Goal: Task Accomplishment & Management: Use online tool/utility

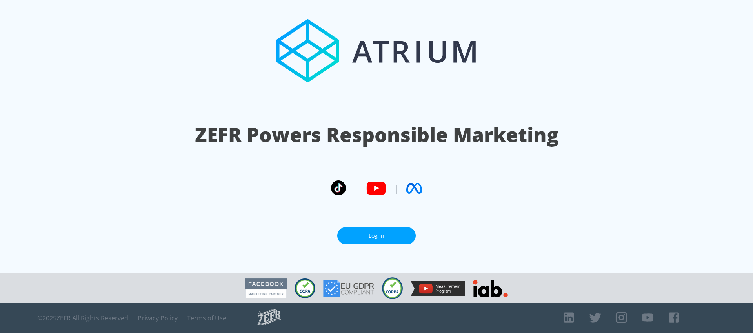
click at [340, 237] on link "Log In" at bounding box center [376, 236] width 78 height 18
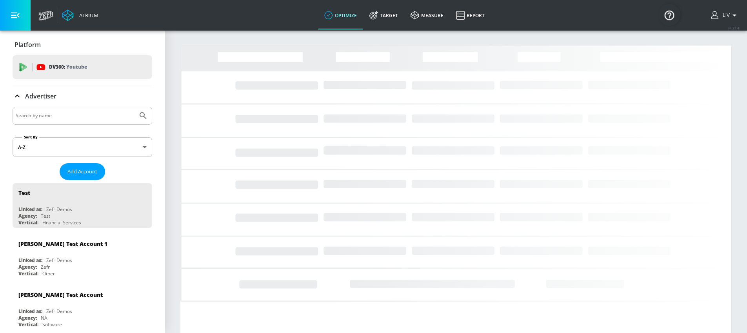
click at [62, 123] on div at bounding box center [83, 116] width 140 height 18
click at [64, 120] on input "Search by name" at bounding box center [75, 116] width 119 height 10
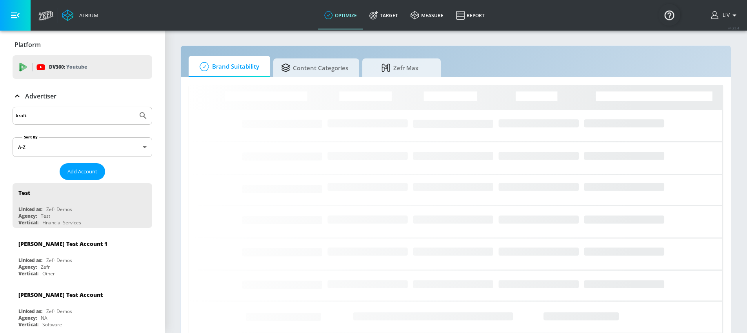
type input "kraft"
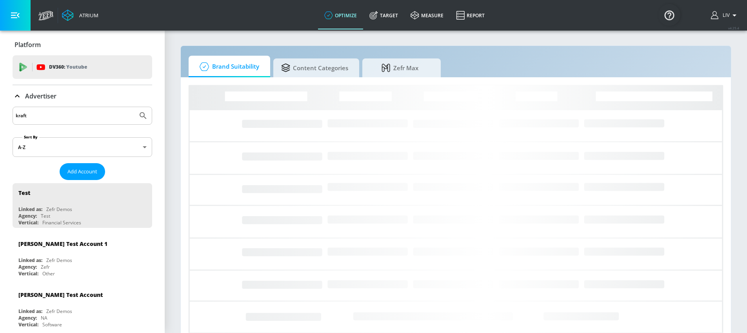
click at [134, 107] on button "Submit Search" at bounding box center [142, 115] width 17 height 17
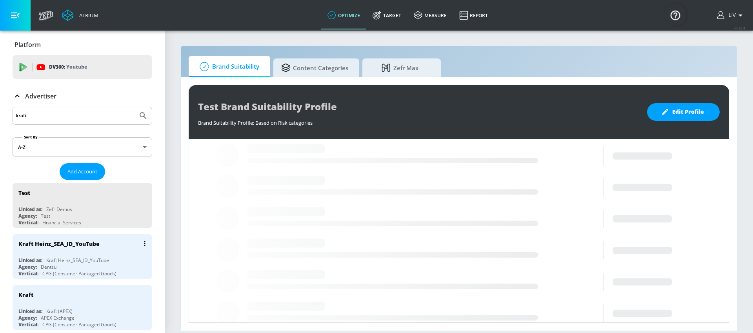
click at [84, 251] on div "Kraft Heinz_SEA_ID_YouTube" at bounding box center [84, 243] width 132 height 19
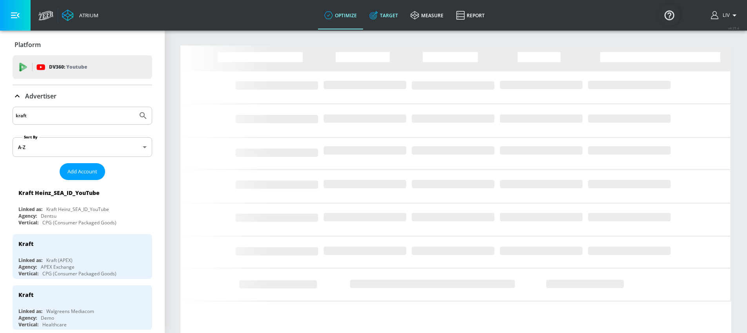
click at [376, 18] on icon at bounding box center [373, 15] width 5 height 5
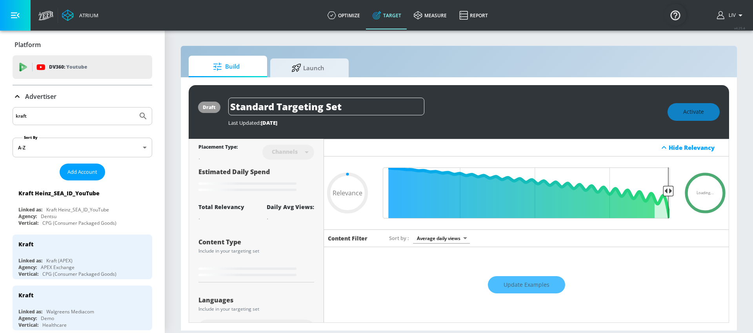
type input "0.05"
click at [301, 62] on div at bounding box center [297, 66] width 12 height 9
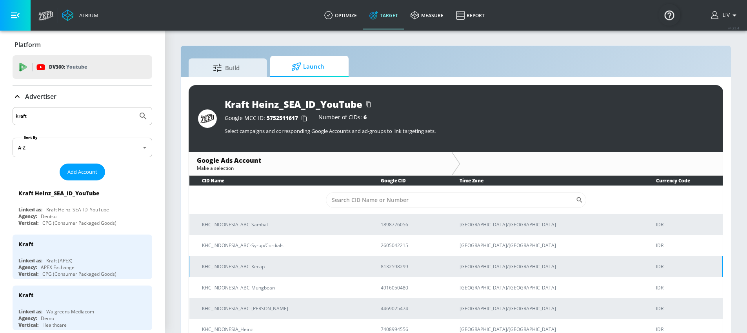
click at [296, 266] on p "KHC_INDONESIA_ABC-Kecap" at bounding box center [282, 266] width 160 height 8
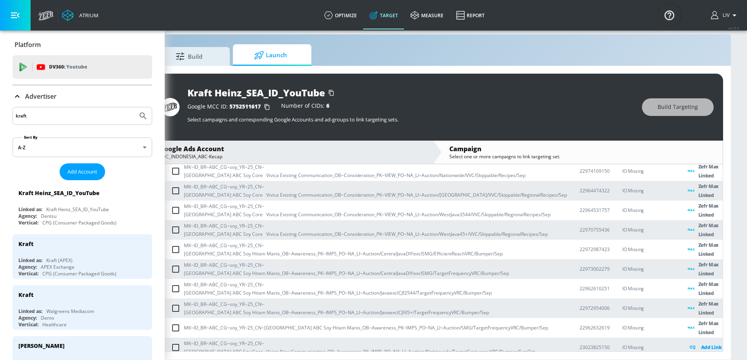
scroll to position [17, 0]
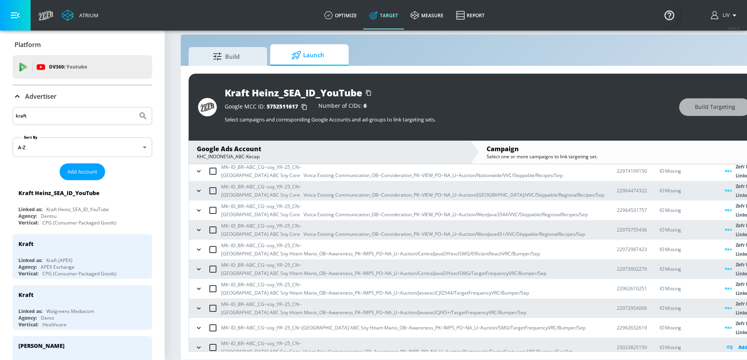
click at [198, 332] on icon "button" at bounding box center [199, 348] width 8 height 8
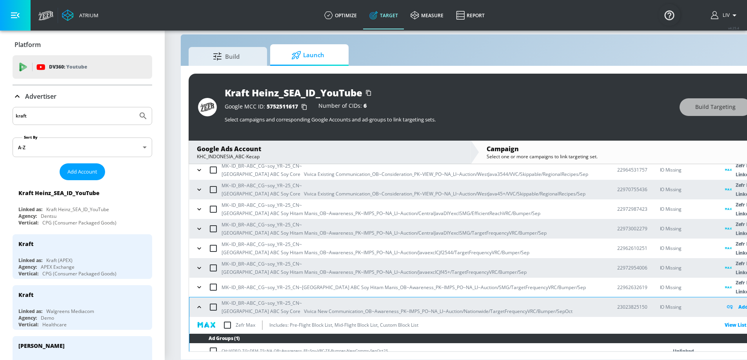
scroll to position [223, 0]
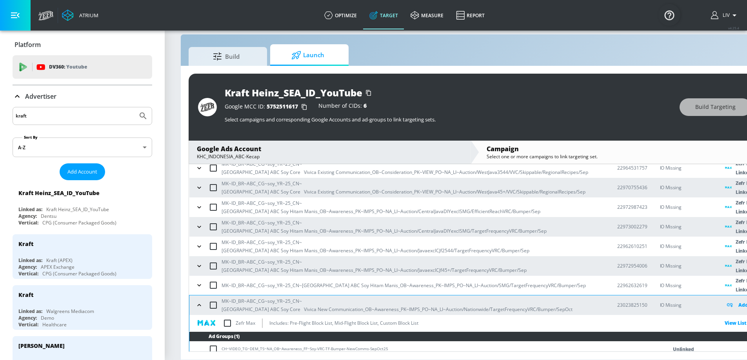
click at [223, 319] on input "checkbox" at bounding box center [227, 323] width 16 height 16
checkbox input "true"
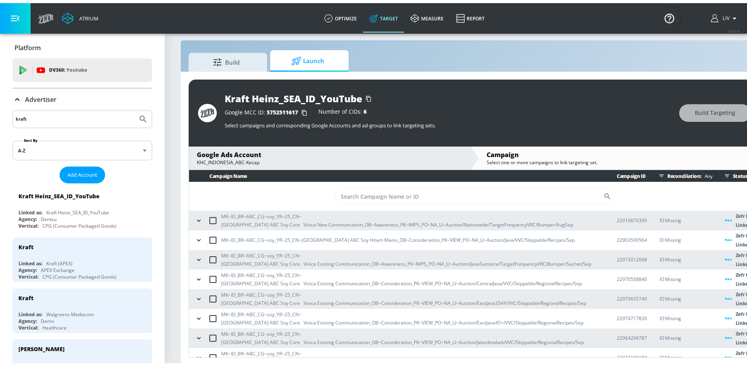
scroll to position [0, 0]
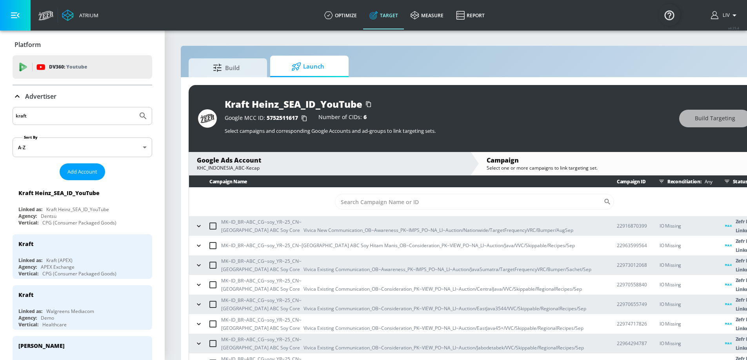
click at [87, 119] on input "kraft" at bounding box center [75, 116] width 119 height 10
click at [87, 118] on input "kraft" at bounding box center [75, 116] width 119 height 10
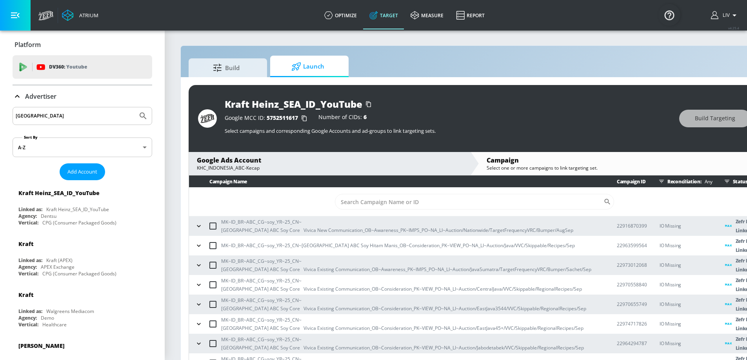
click at [134, 107] on button "Submit Search" at bounding box center [142, 115] width 17 height 17
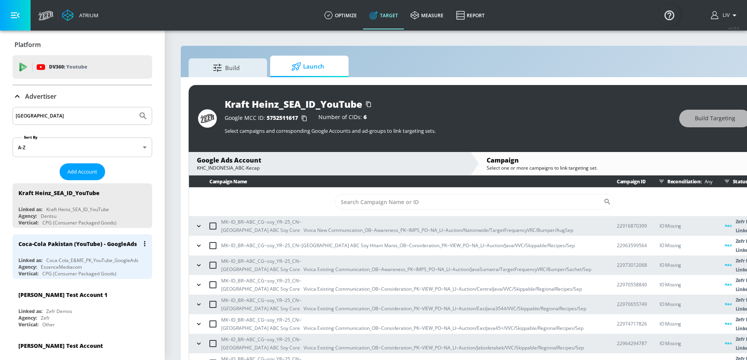
click at [97, 240] on div "Coca-Cola Pakistan (YouTube) - GoogleAds" at bounding box center [77, 243] width 118 height 7
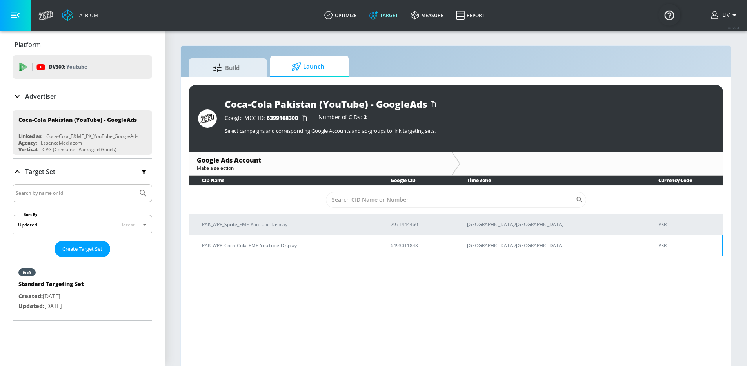
click at [232, 245] on p "PAK_WPP_Coca-Cola_EME-YouTube-Display" at bounding box center [287, 245] width 170 height 8
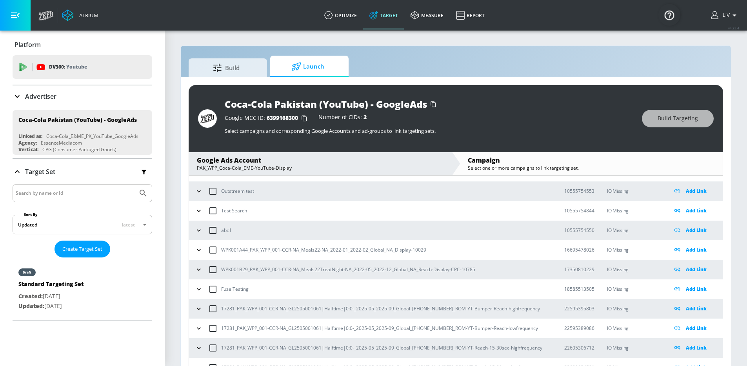
scroll to position [159, 0]
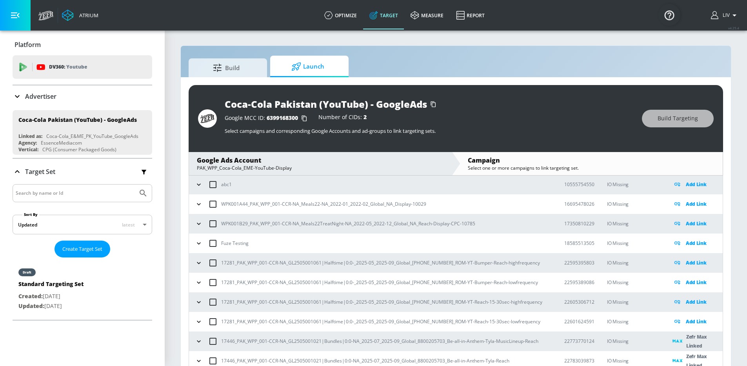
click at [477, 62] on div "Build Launch" at bounding box center [456, 67] width 534 height 22
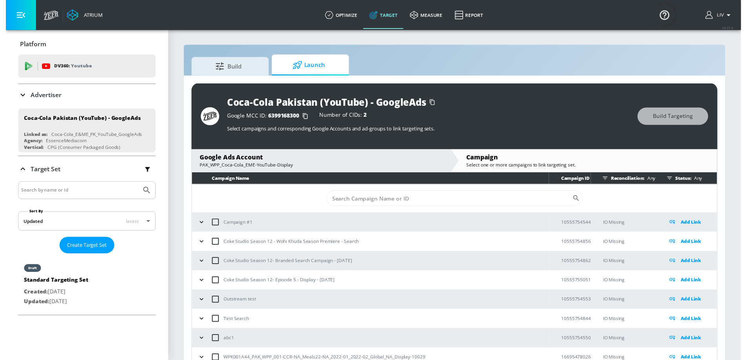
scroll to position [0, 0]
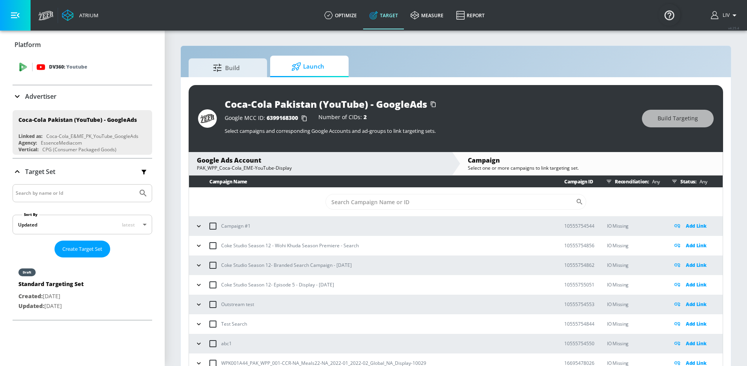
click at [71, 67] on p "Youtube" at bounding box center [76, 67] width 21 height 8
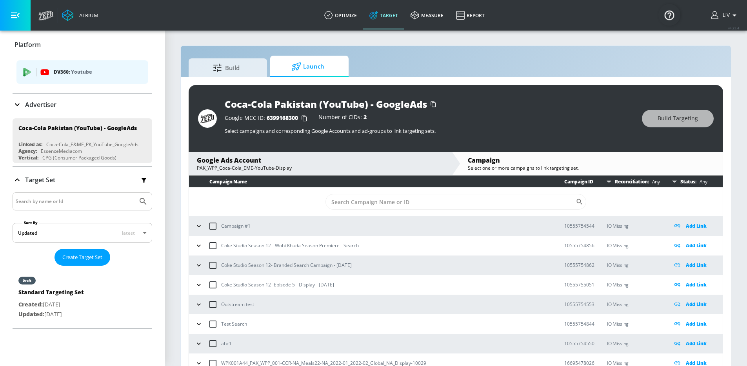
click at [58, 109] on div "Advertiser" at bounding box center [83, 105] width 140 height 22
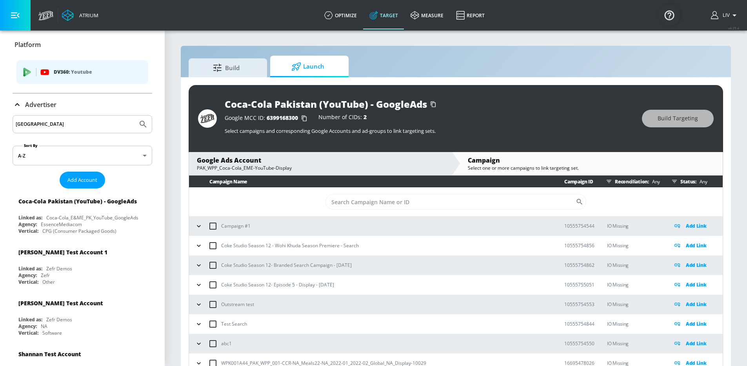
click at [65, 124] on input "pakistan" at bounding box center [75, 124] width 119 height 10
click at [65, 123] on input "pakistan" at bounding box center [75, 124] width 119 height 10
type input "kraft"
click at [134, 116] on button "Submit Search" at bounding box center [142, 124] width 17 height 17
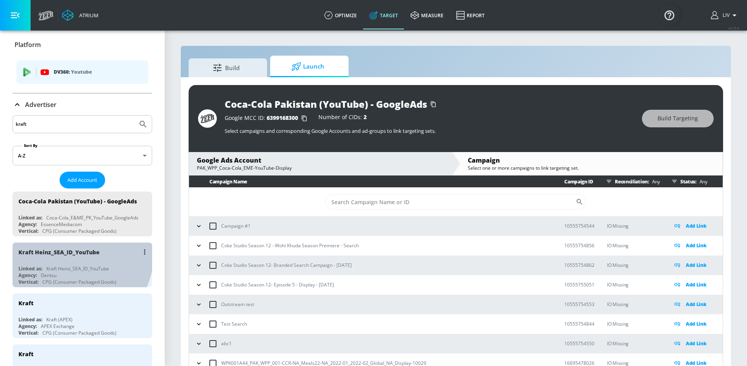
click at [70, 256] on div "Kraft Heinz_SEA_ID_YouTube" at bounding box center [58, 251] width 81 height 7
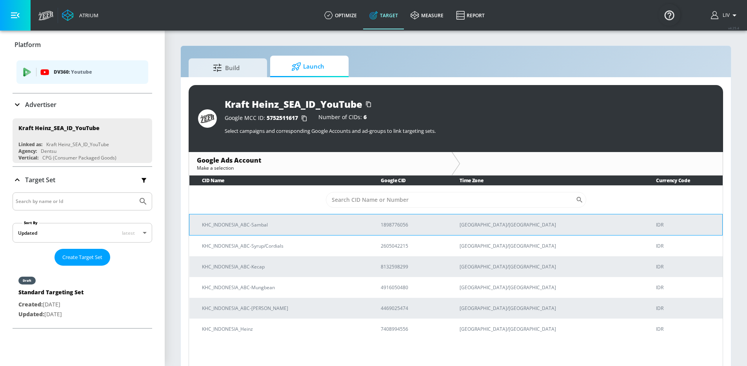
click at [288, 227] on p "KHC_INDONESIA_ABC-Sambal" at bounding box center [282, 225] width 160 height 8
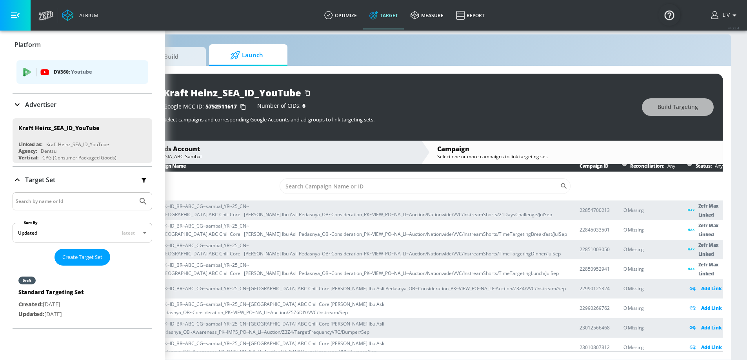
scroll to position [17, 0]
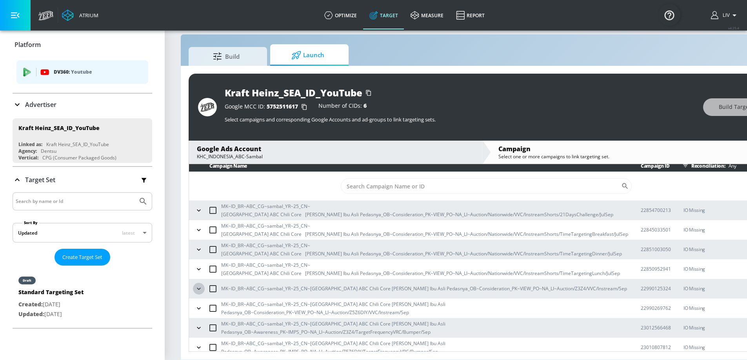
click at [194, 283] on button "button" at bounding box center [199, 289] width 12 height 12
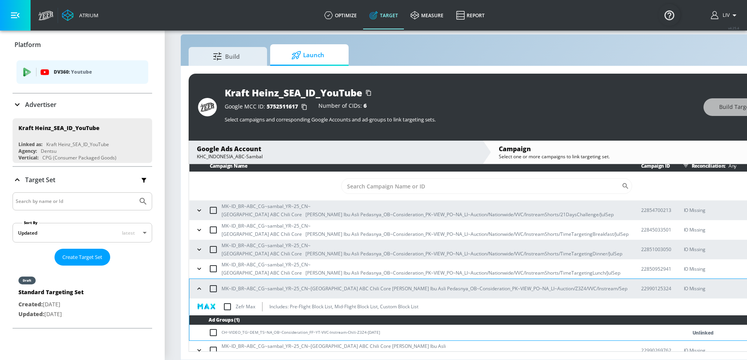
scroll to position [6, 0]
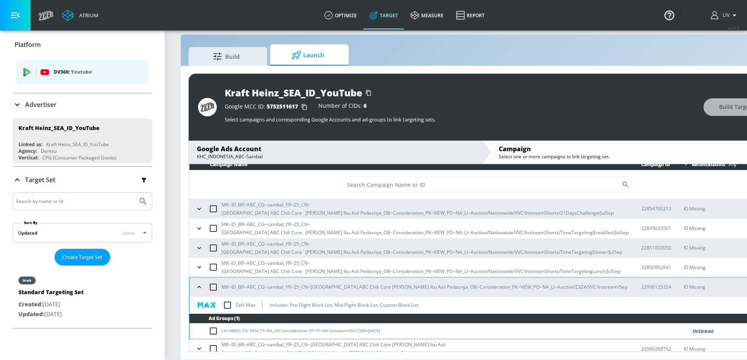
click at [225, 297] on input "checkbox" at bounding box center [227, 305] width 16 height 16
checkbox input "true"
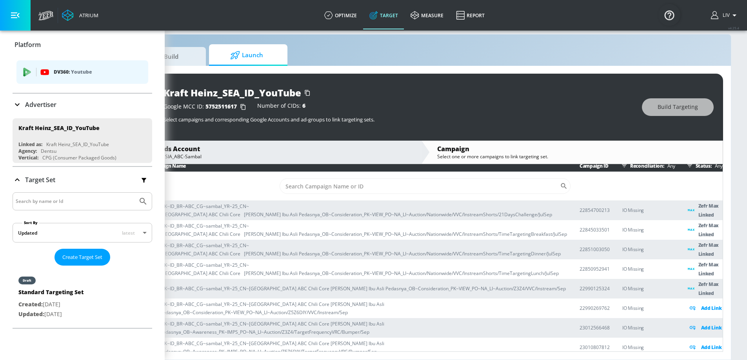
scroll to position [17, 0]
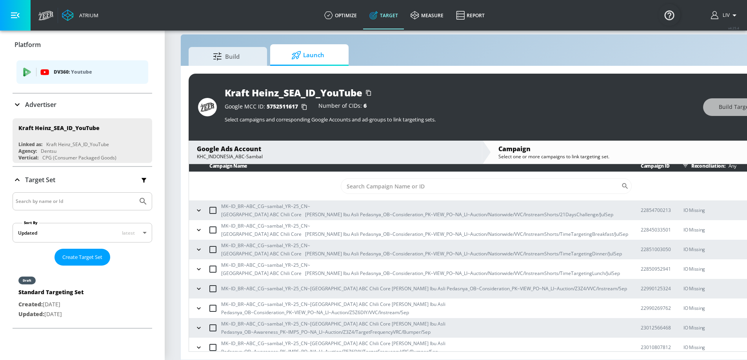
click at [205, 302] on input "checkbox" at bounding box center [213, 308] width 16 height 16
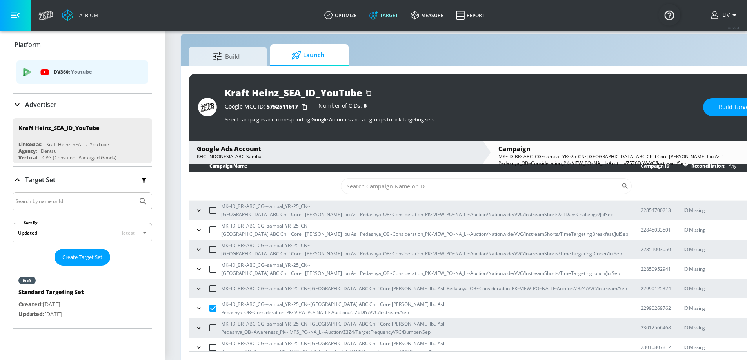
click at [202, 305] on icon "button" at bounding box center [199, 309] width 8 height 8
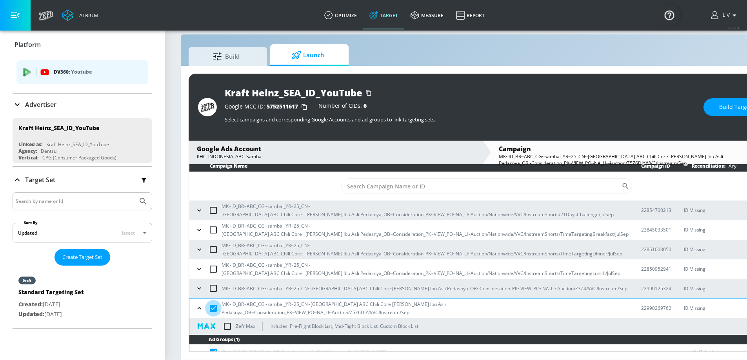
click at [214, 303] on input "checkbox" at bounding box center [213, 308] width 16 height 16
checkbox input "false"
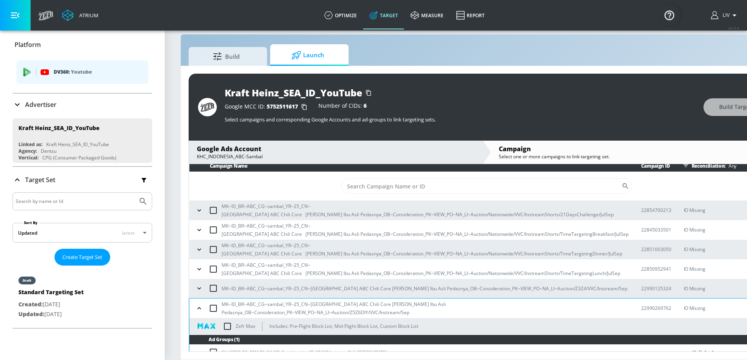
click at [227, 319] on input "checkbox" at bounding box center [227, 326] width 16 height 16
checkbox input "true"
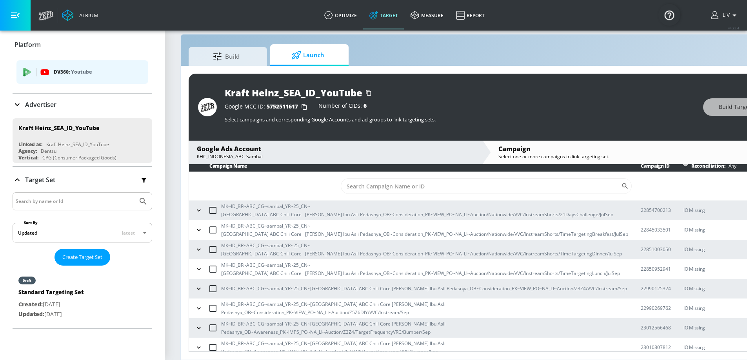
click at [200, 326] on button "button" at bounding box center [199, 328] width 12 height 12
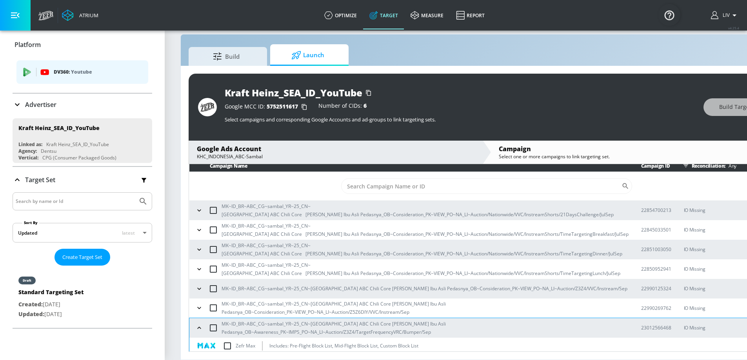
scroll to position [32, 0]
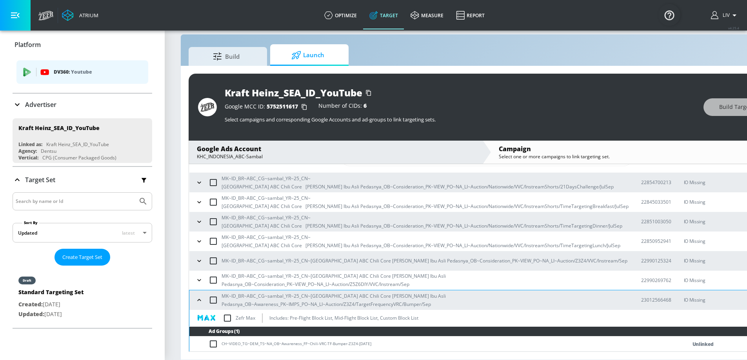
click at [228, 312] on input "checkbox" at bounding box center [227, 318] width 16 height 16
checkbox input "true"
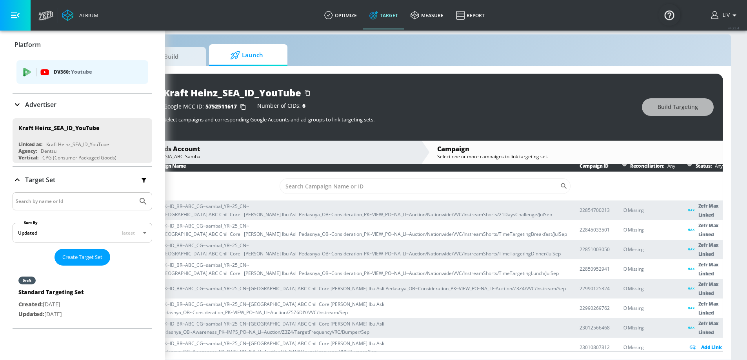
scroll to position [0, 0]
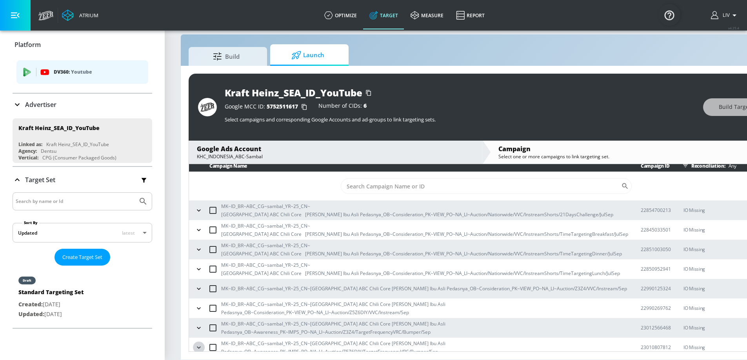
click at [202, 332] on icon "button" at bounding box center [199, 348] width 8 height 8
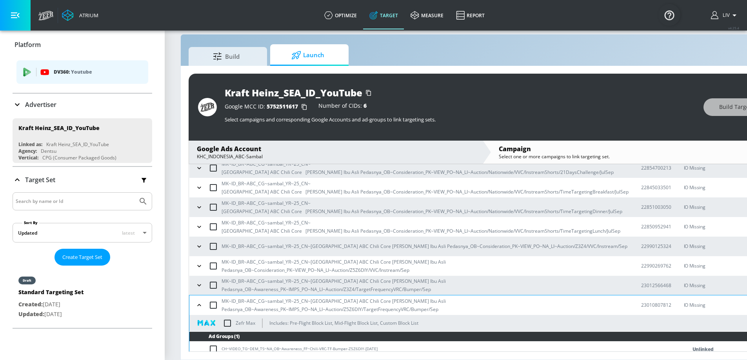
click at [225, 319] on input "checkbox" at bounding box center [227, 323] width 16 height 16
checkbox input "true"
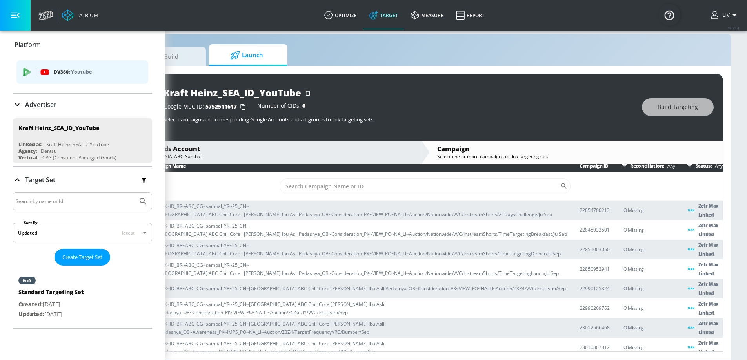
click at [319, 145] on div "Google Ads Account" at bounding box center [274, 149] width 277 height 9
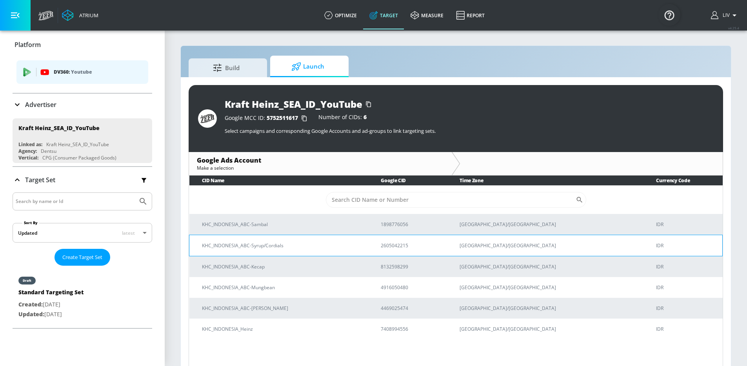
click at [314, 241] on td "KHC_INDONESIA_ABC-Syrup/Cordials" at bounding box center [278, 245] width 179 height 21
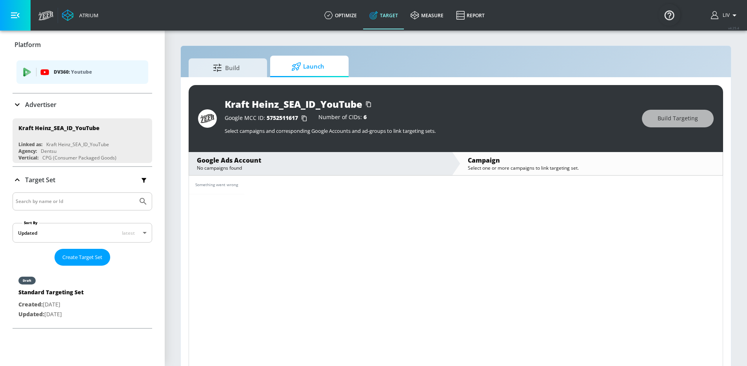
click at [295, 167] on div "No campaigns found" at bounding box center [320, 168] width 247 height 7
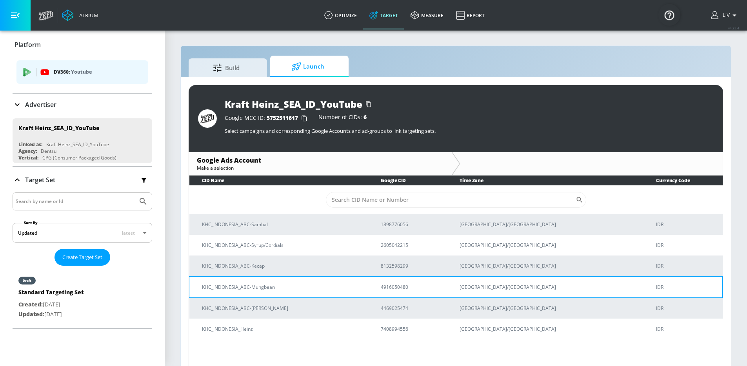
click at [297, 291] on td "KHC_INDONESIA_ABC-Mungbean" at bounding box center [278, 286] width 179 height 21
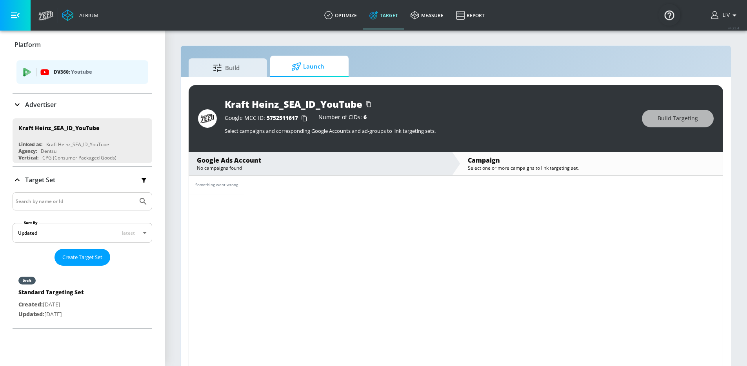
click at [256, 169] on div "No campaigns found" at bounding box center [320, 168] width 247 height 7
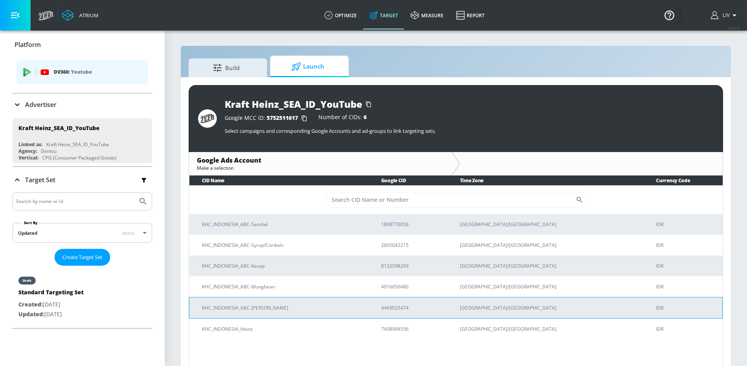
click at [292, 308] on p "KHC_INDONESIA_ABC-Sarden" at bounding box center [282, 308] width 160 height 8
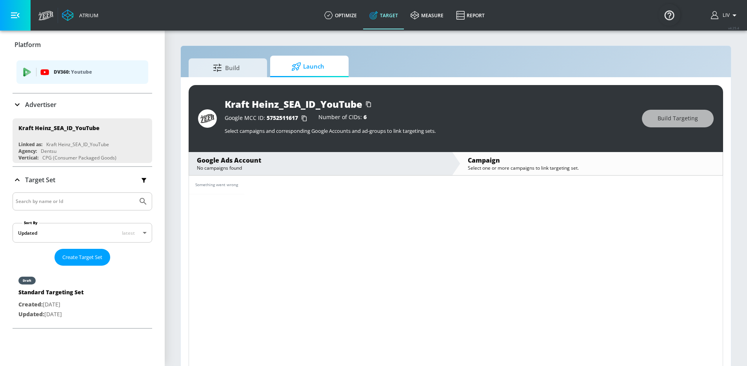
click at [265, 166] on div "No campaigns found" at bounding box center [320, 168] width 247 height 7
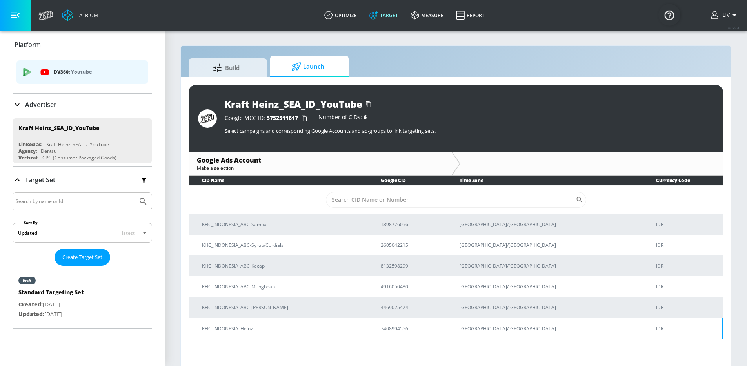
click at [279, 327] on p "KHC_INDONESIA_Heinz" at bounding box center [282, 329] width 160 height 8
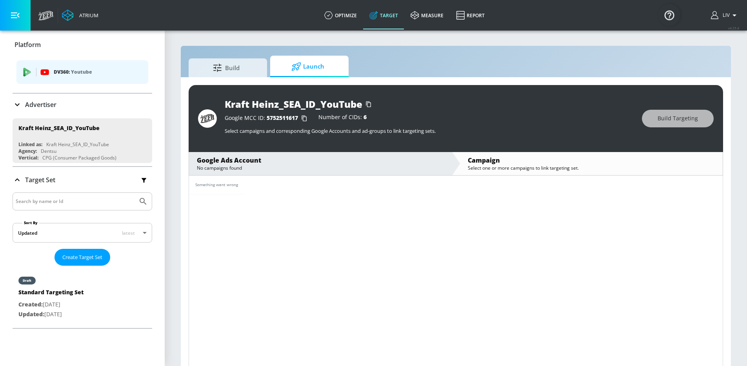
click at [277, 170] on div "No campaigns found" at bounding box center [320, 168] width 247 height 7
